Goal: Task Accomplishment & Management: Manage account settings

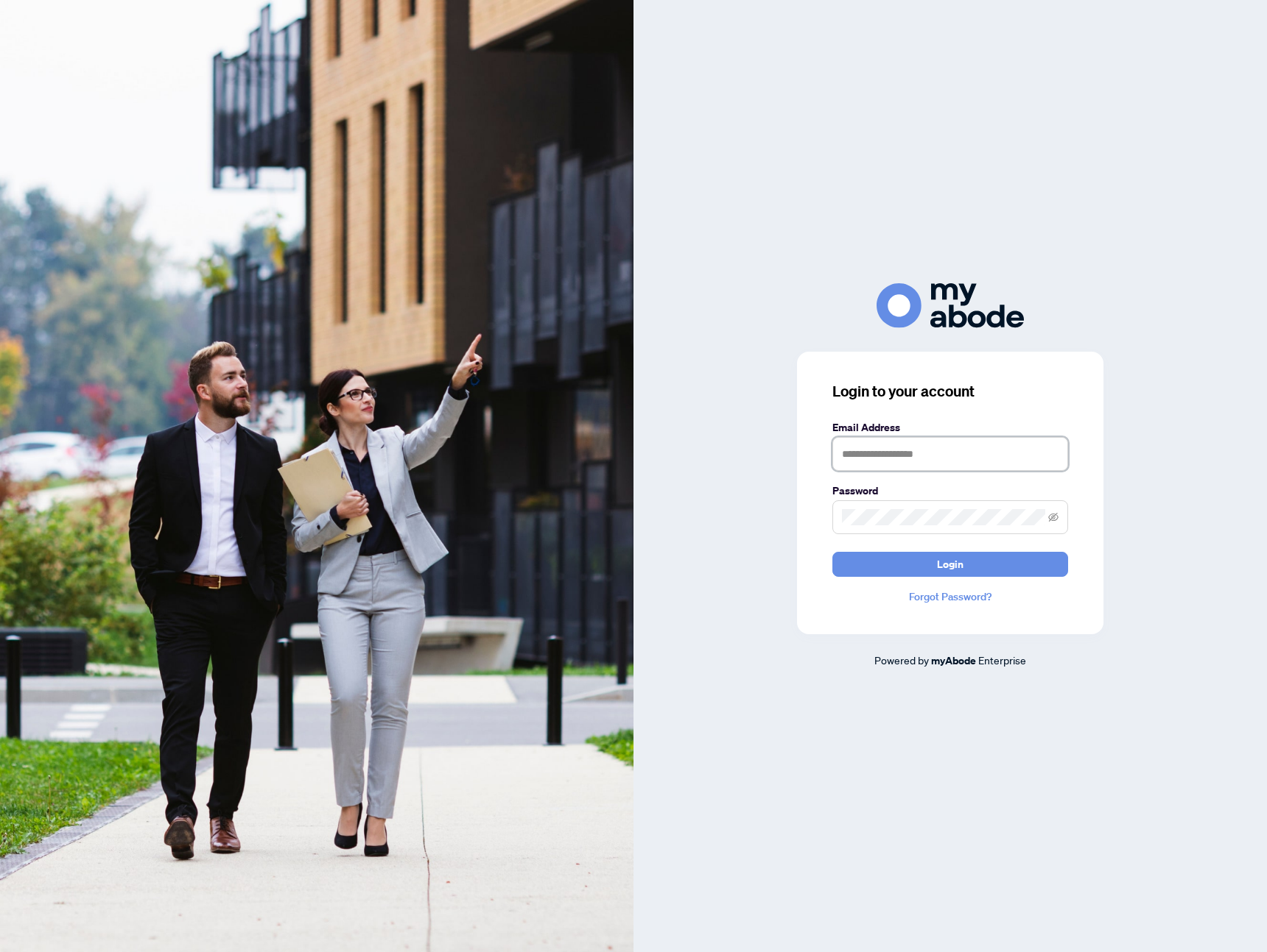
click at [873, 443] on input "text" at bounding box center [950, 454] width 236 height 34
type input "**********"
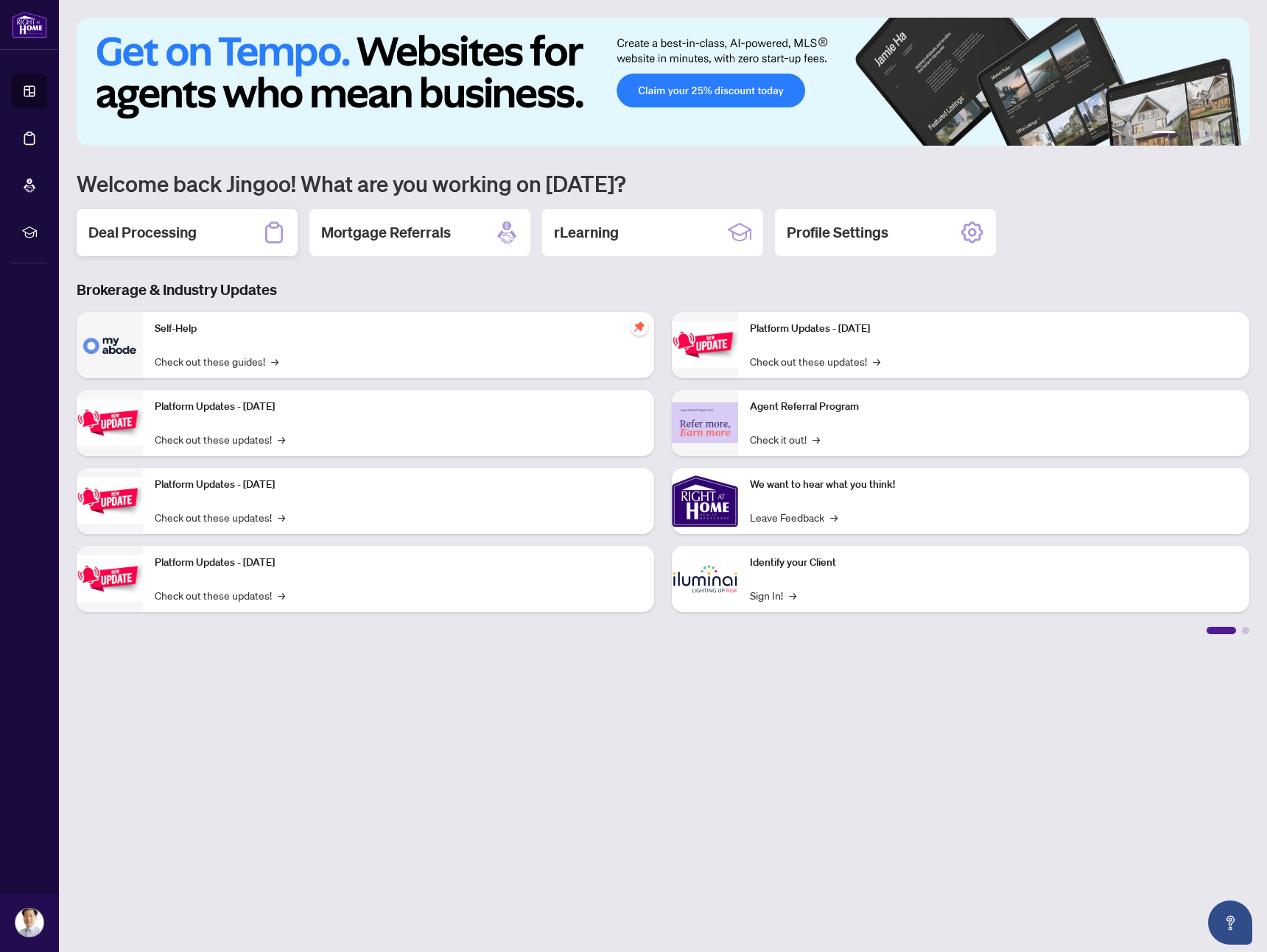
click at [204, 240] on div "Deal Processing" at bounding box center [187, 233] width 221 height 47
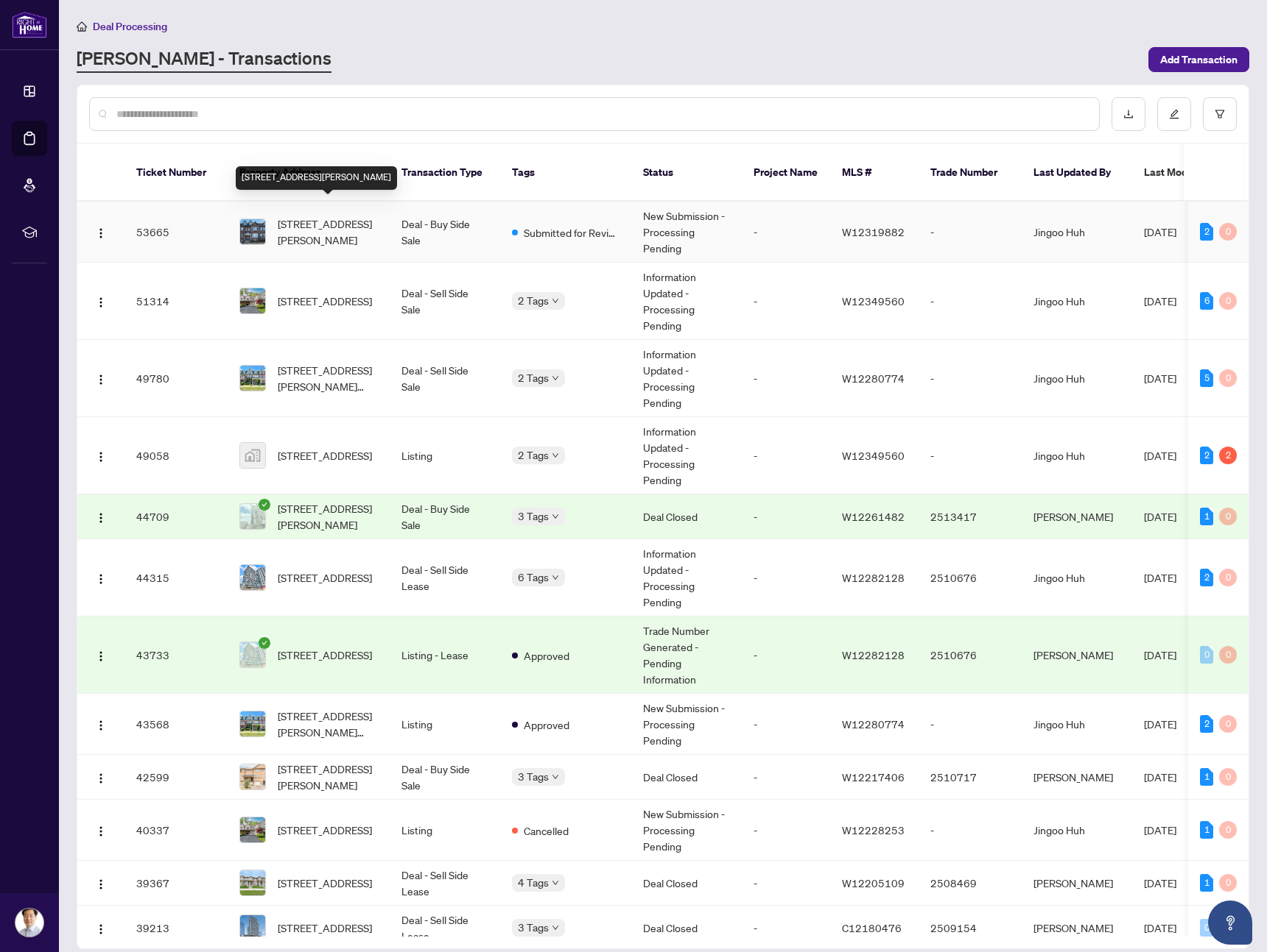
click at [343, 219] on span "[STREET_ADDRESS][PERSON_NAME]" at bounding box center [327, 232] width 100 height 32
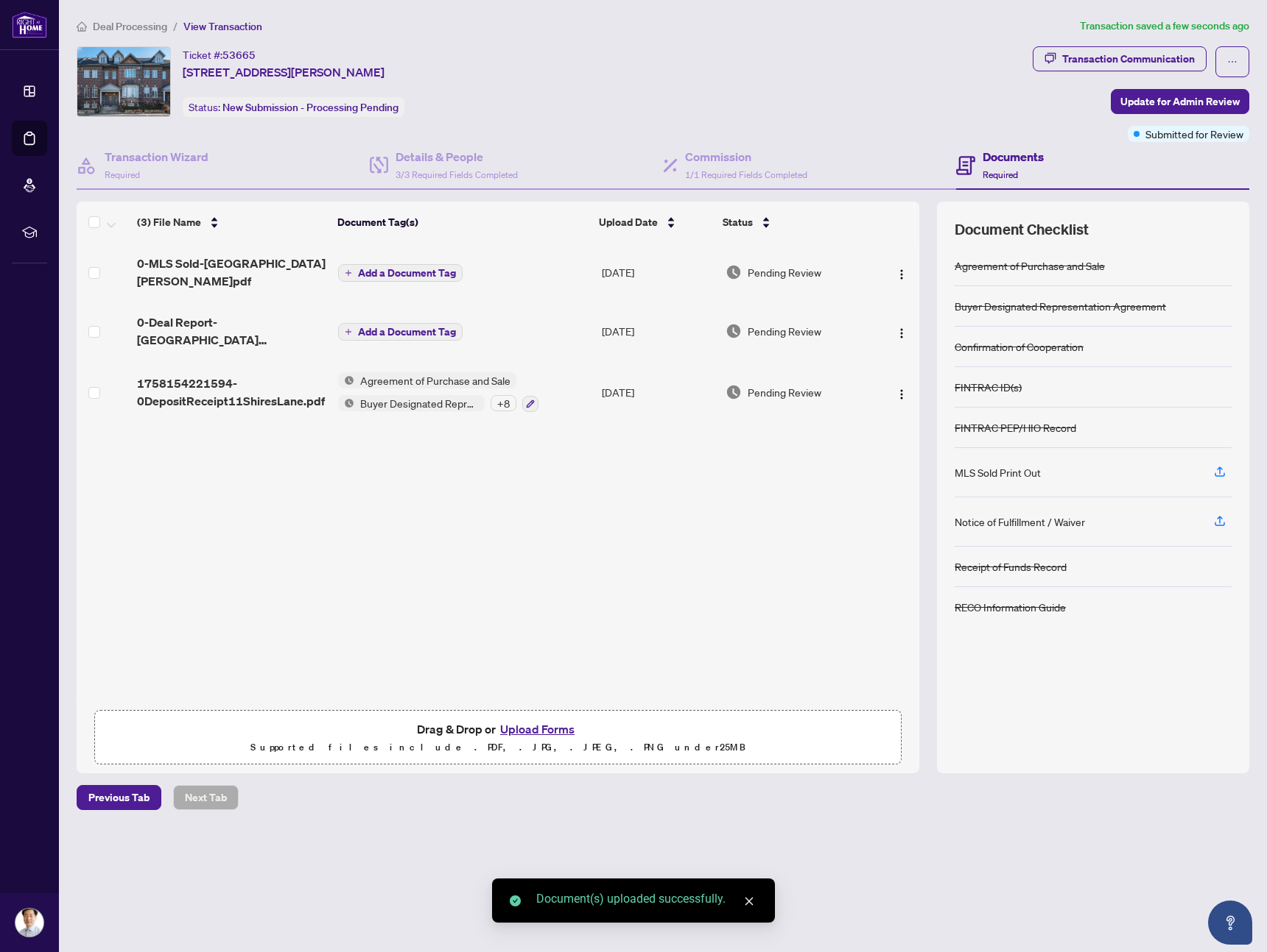
click at [450, 268] on span "Add a Document Tag" at bounding box center [406, 273] width 98 height 11
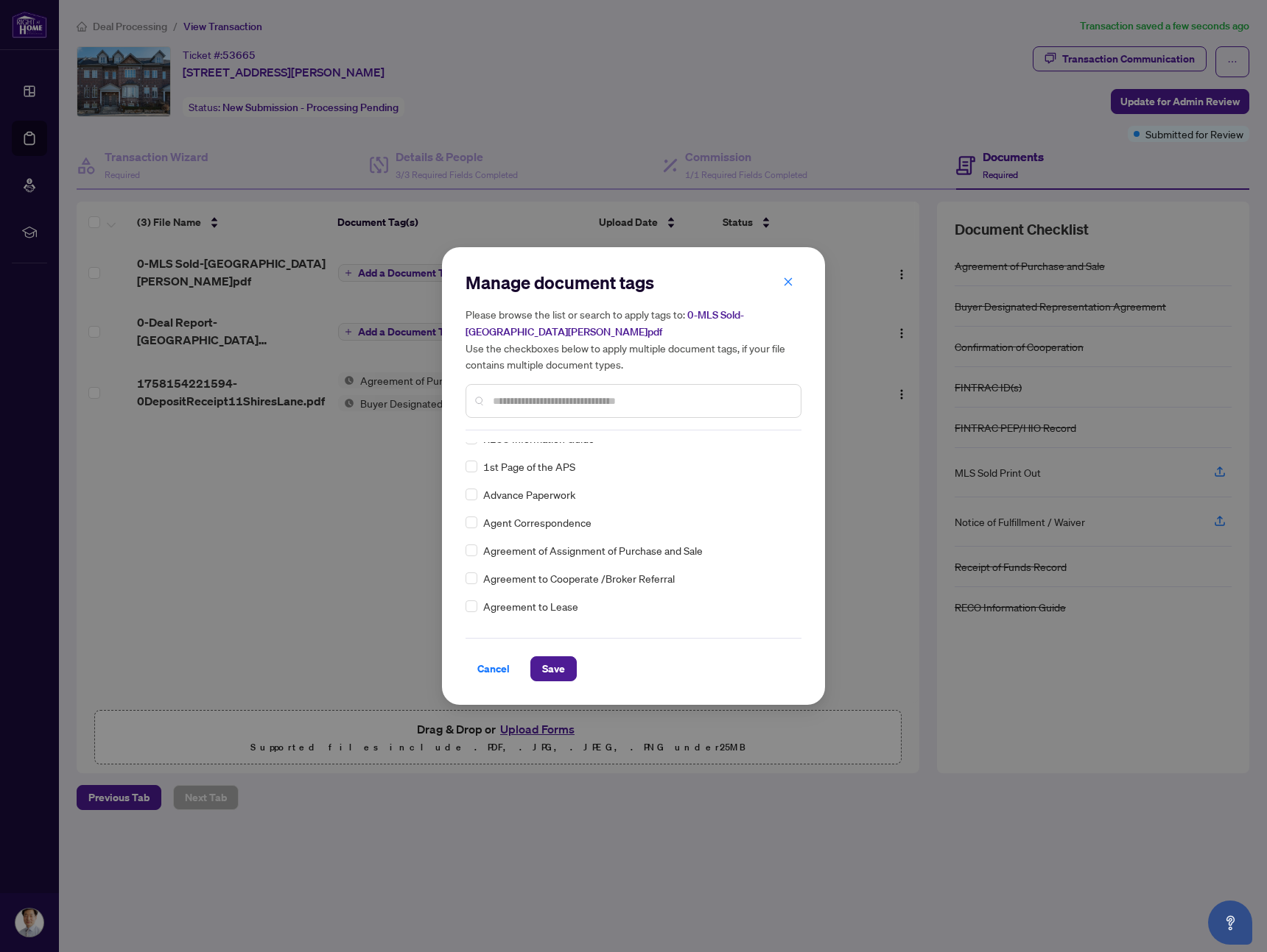
scroll to position [238, 0]
click at [554, 660] on span "Save" at bounding box center [553, 669] width 22 height 23
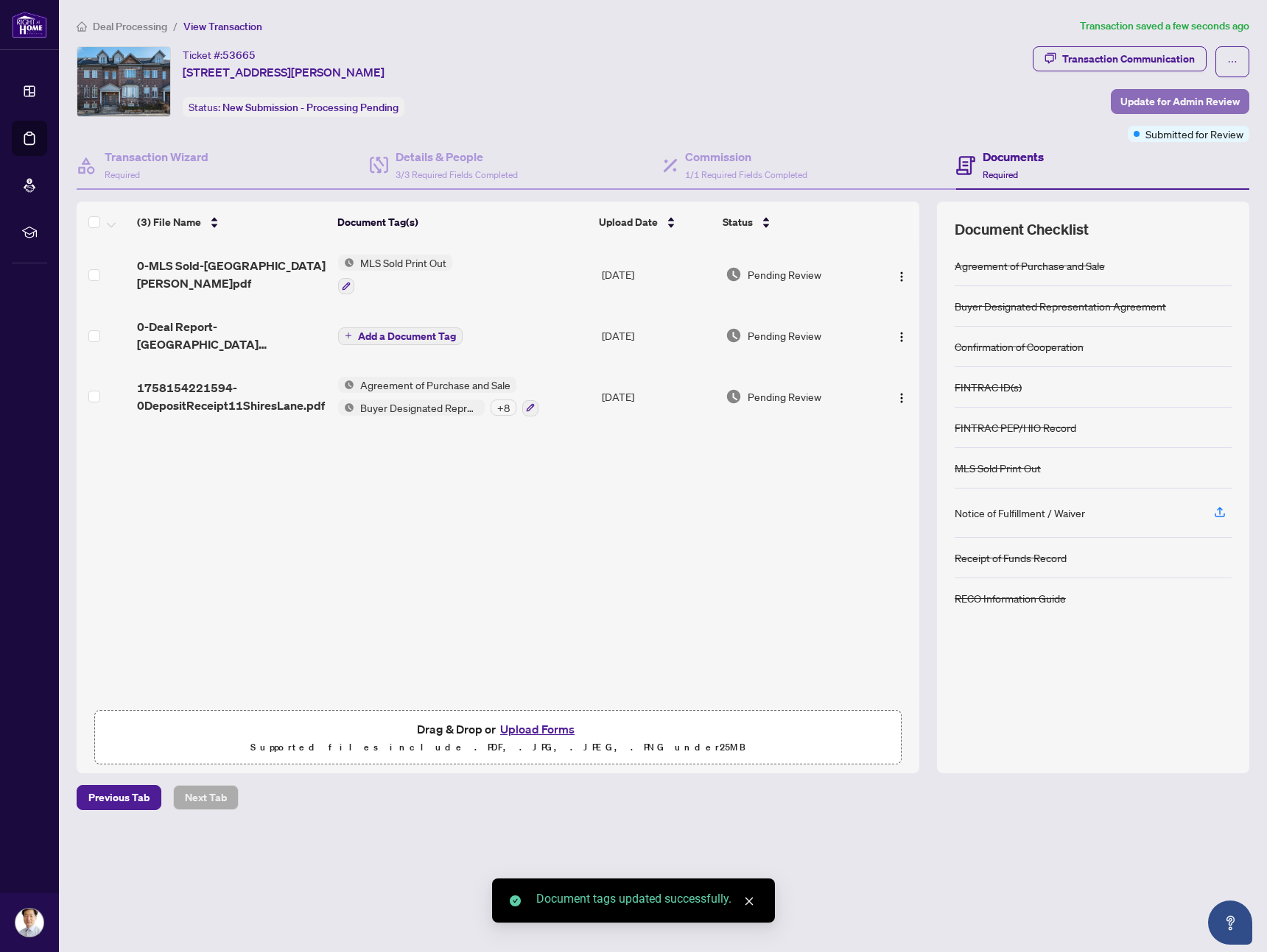
click at [1167, 100] on span "Update for Admin Review" at bounding box center [1179, 101] width 119 height 23
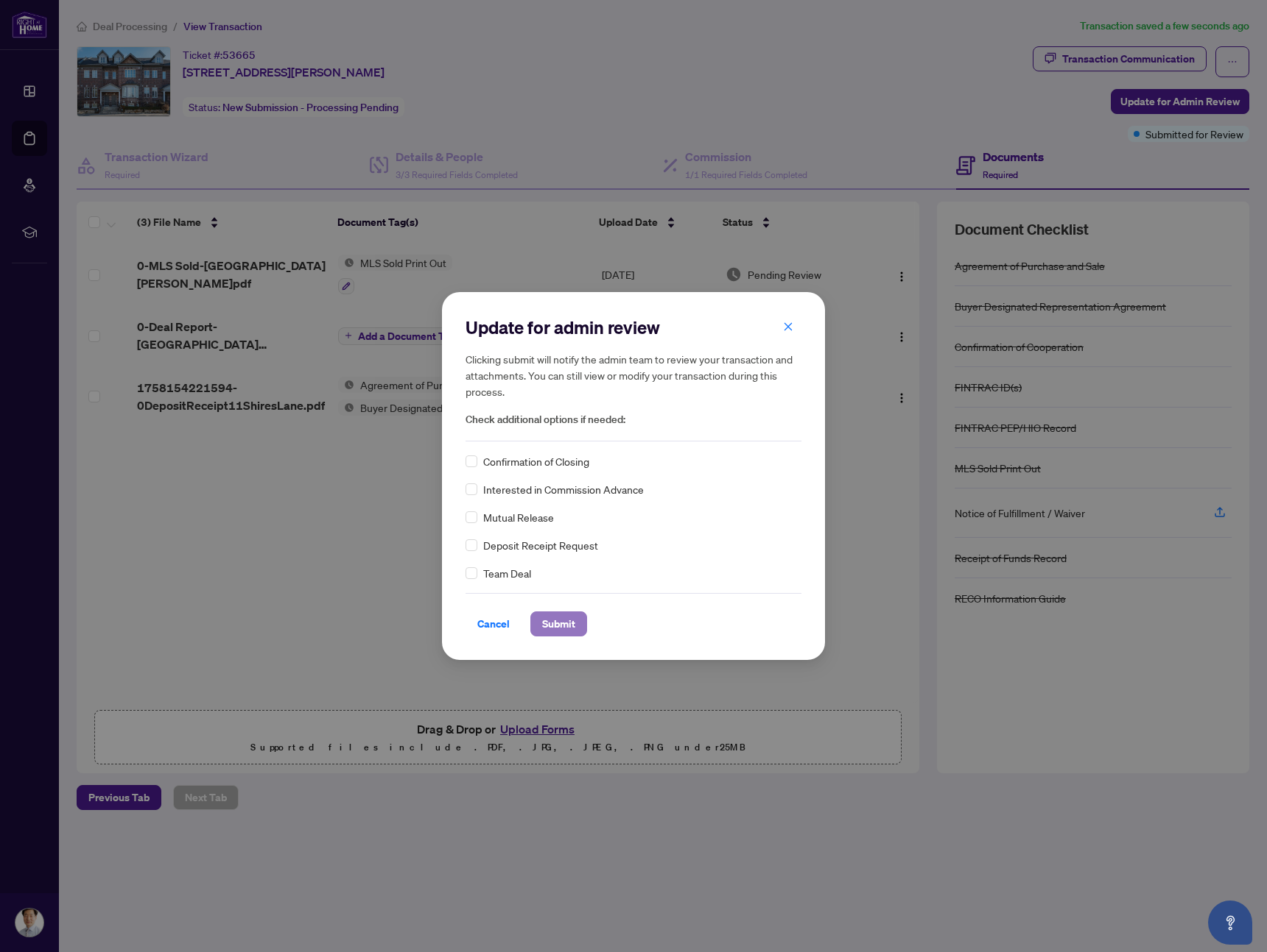
click at [563, 624] on span "Submit" at bounding box center [559, 624] width 33 height 23
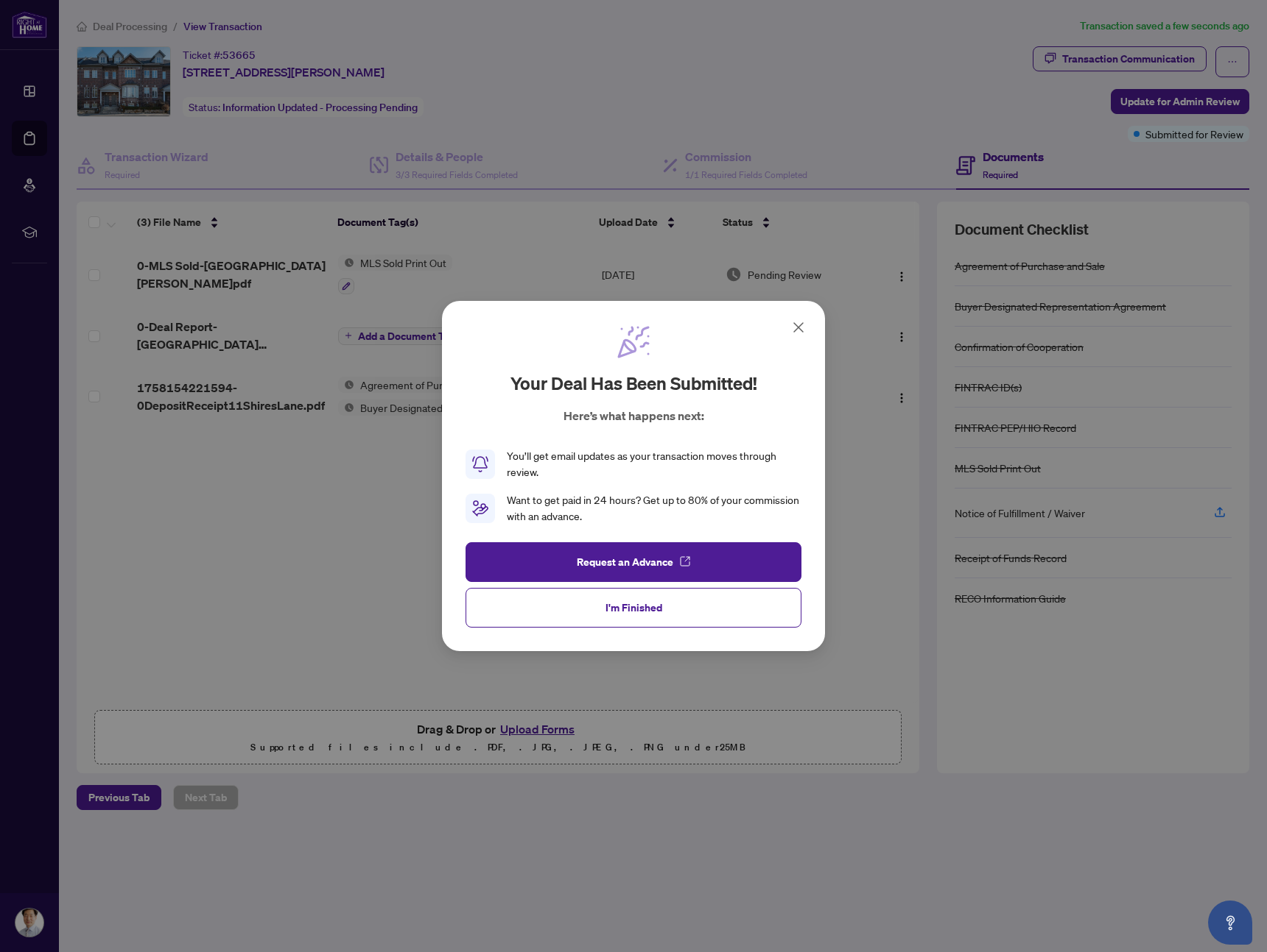
click at [799, 328] on icon at bounding box center [799, 327] width 18 height 18
